Goal: Transaction & Acquisition: Purchase product/service

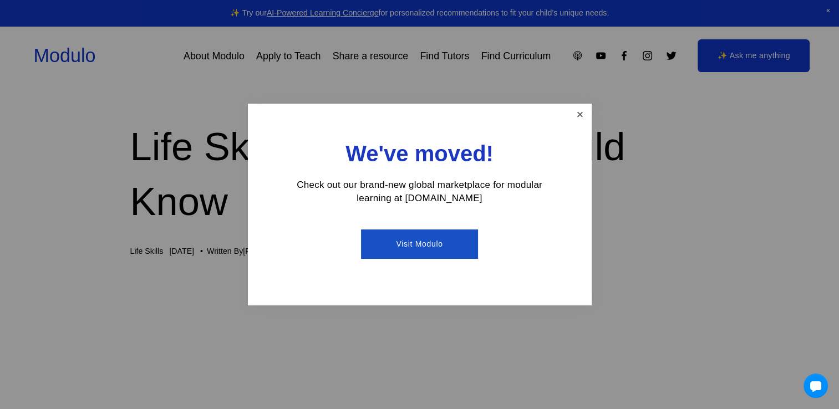
click at [584, 116] on link "Close" at bounding box center [579, 114] width 19 height 19
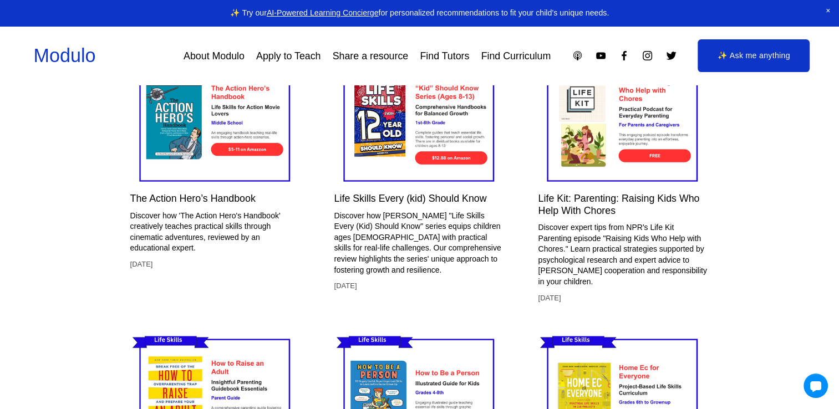
scroll to position [2162, 0]
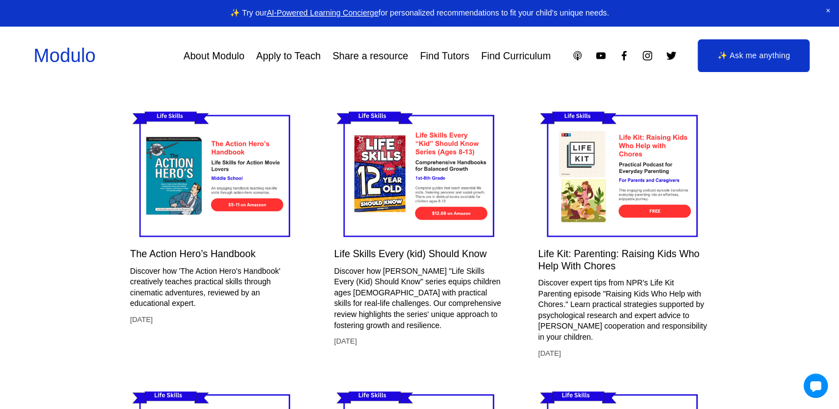
click at [406, 258] on link "Life Skills Every (kid) Should Know" at bounding box center [410, 253] width 152 height 11
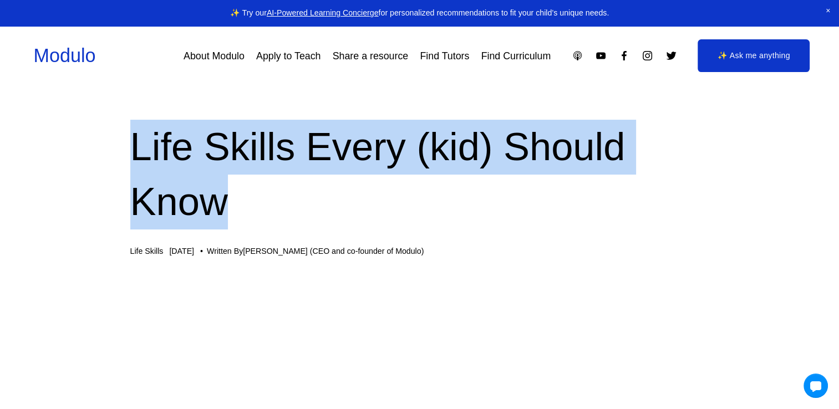
drag, startPoint x: 133, startPoint y: 139, endPoint x: 235, endPoint y: 204, distance: 121.7
click at [235, 204] on h1 "Life Skills Every (kid) Should Know" at bounding box center [419, 174] width 579 height 109
copy h1 "Life Skills Every (kid) Should Know"
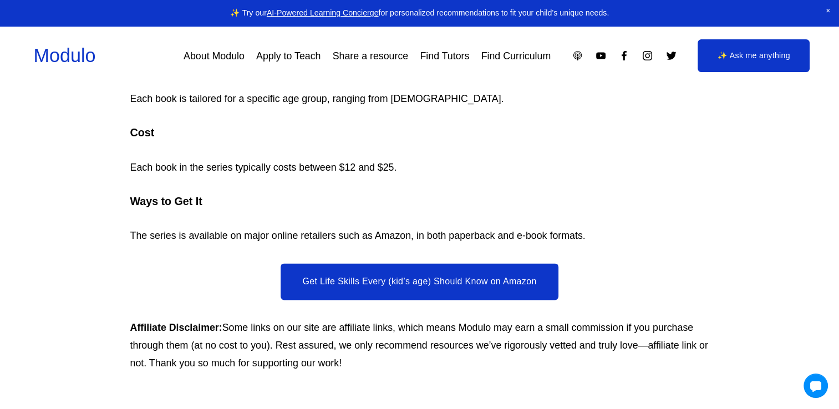
scroll to position [1719, 0]
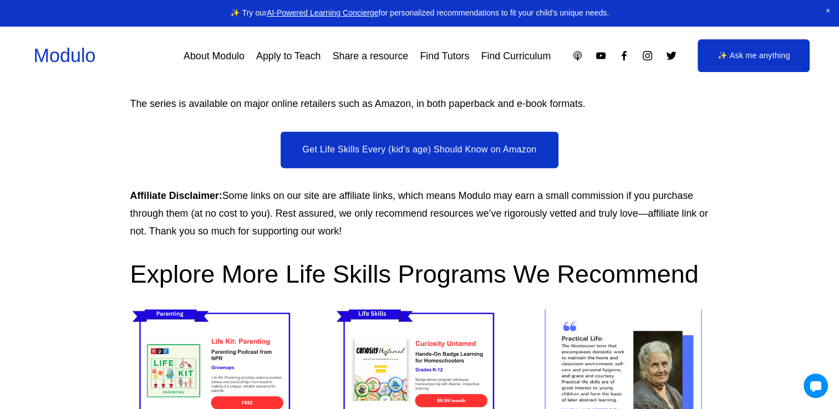
click at [477, 163] on link "Get Life Skills Every (kid’s age) Should Know on Amazon" at bounding box center [420, 149] width 278 height 37
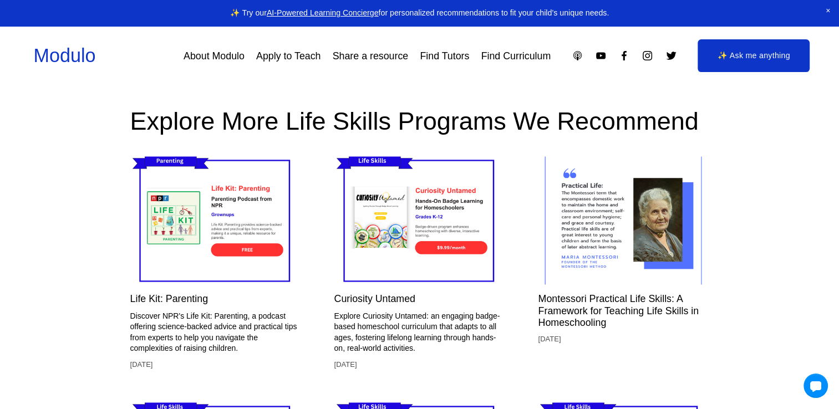
scroll to position [1885, 0]
